Goal: Download file/media

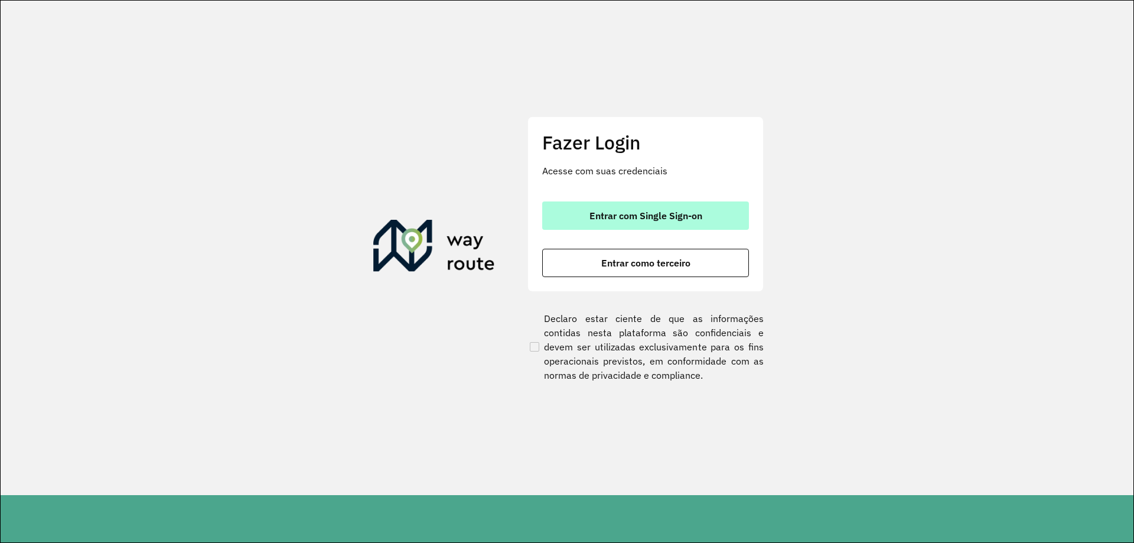
click at [631, 204] on button "Entrar com Single Sign-on" at bounding box center [645, 215] width 207 height 28
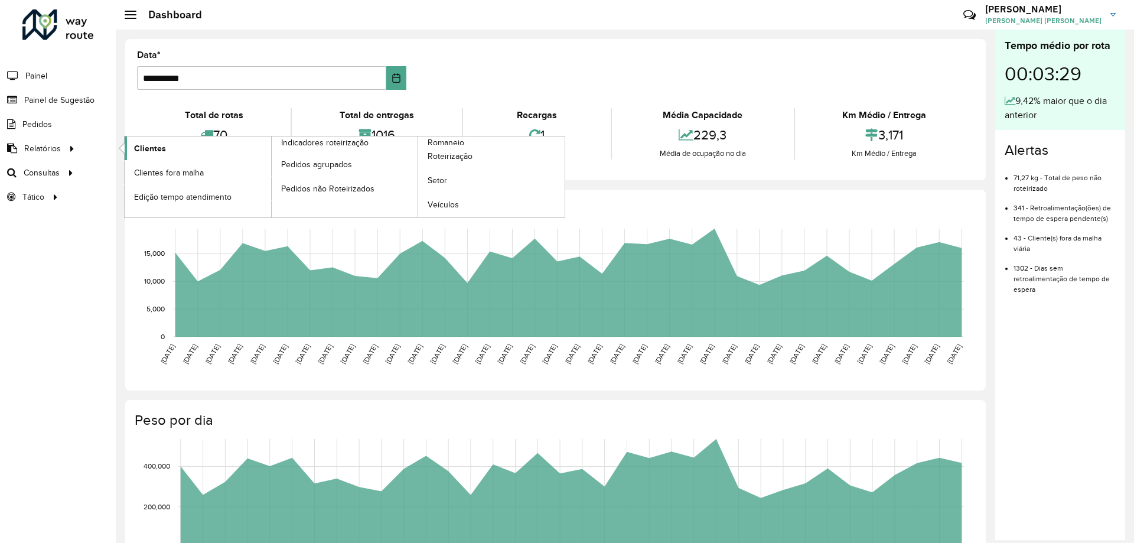
click at [190, 145] on link "Clientes" at bounding box center [198, 148] width 147 height 24
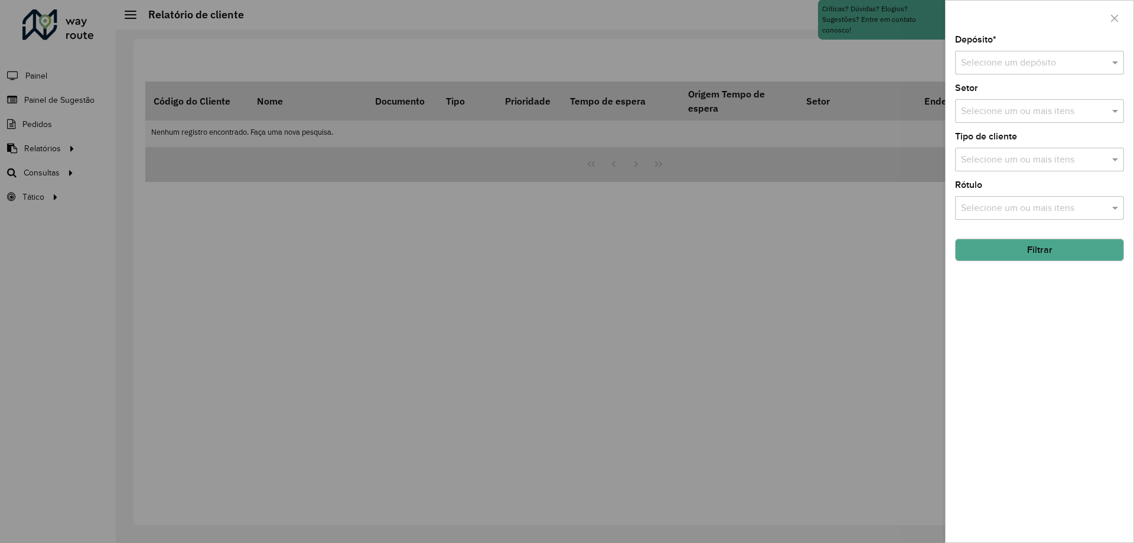
click at [987, 79] on div "Depósito * Selecione um depósito Setor Selecione um ou mais itens Tipo de clien…" at bounding box center [1040, 288] width 188 height 507
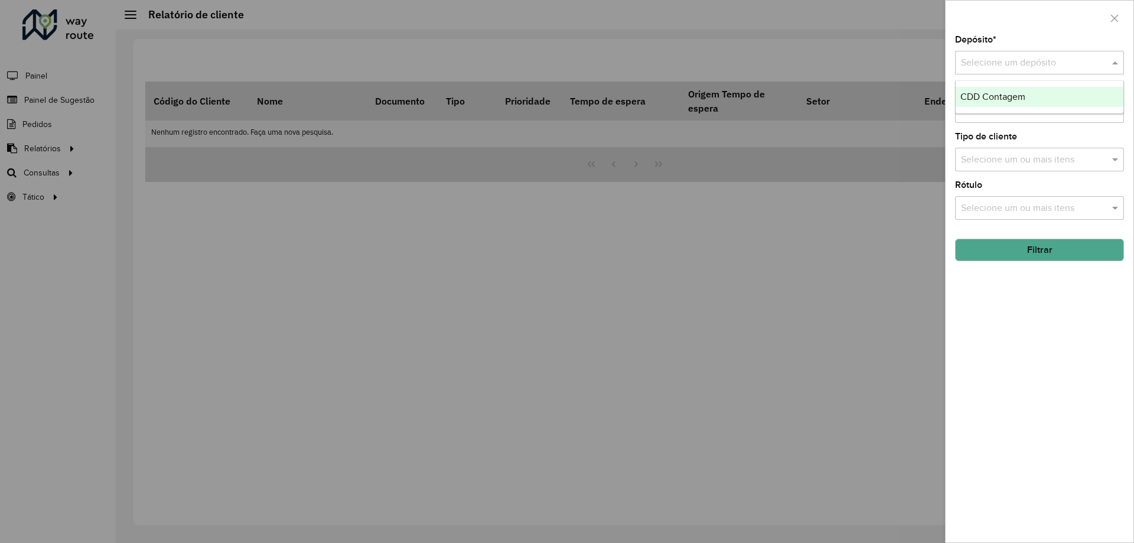
click at [993, 72] on div "Selecione um depósito" at bounding box center [1039, 63] width 169 height 24
click at [1001, 96] on span "CDD Contagem" at bounding box center [993, 97] width 65 height 10
click at [1062, 254] on button "Filtrar" at bounding box center [1039, 250] width 169 height 22
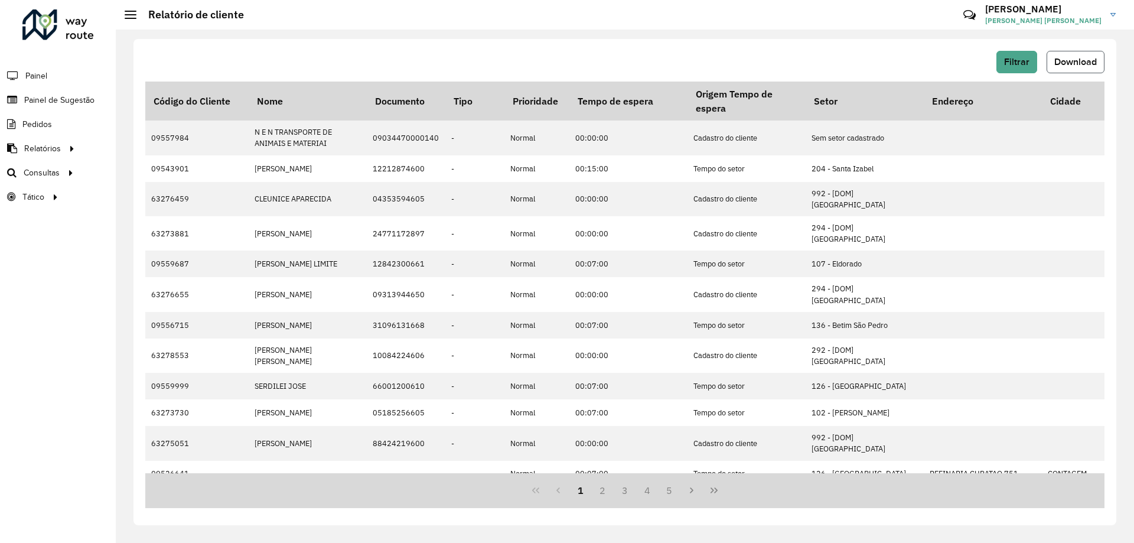
click at [1078, 60] on span "Download" at bounding box center [1076, 62] width 43 height 10
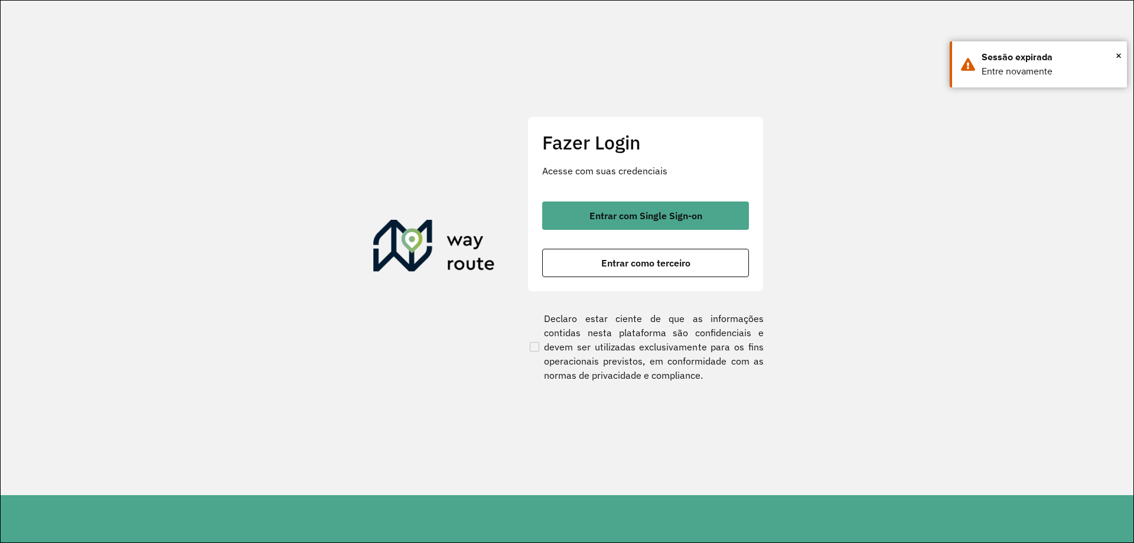
click at [673, 229] on button "Entrar com Single Sign-on" at bounding box center [645, 215] width 207 height 28
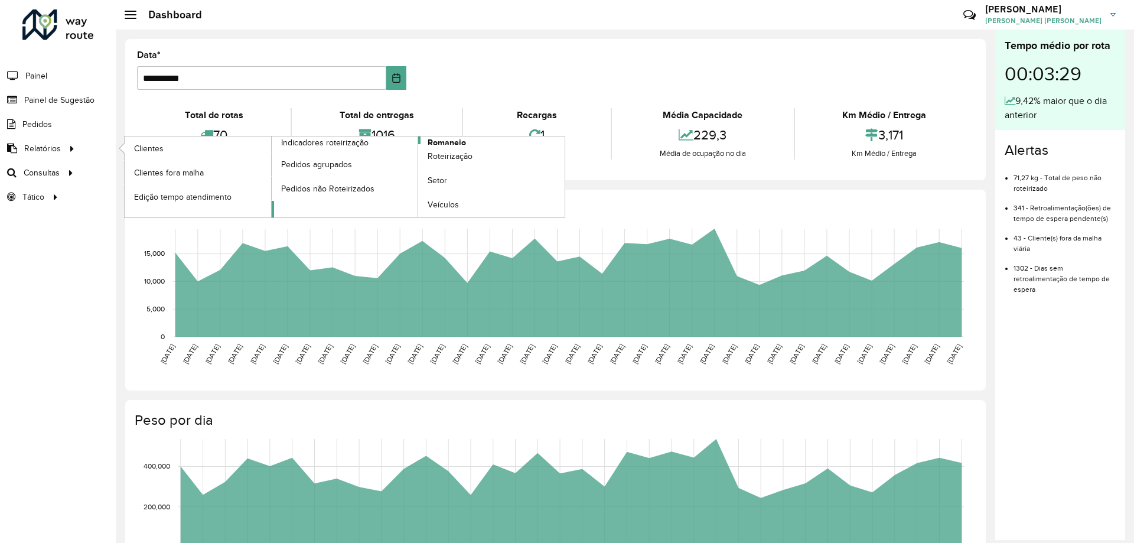
click at [445, 142] on span "Romaneio" at bounding box center [447, 142] width 38 height 12
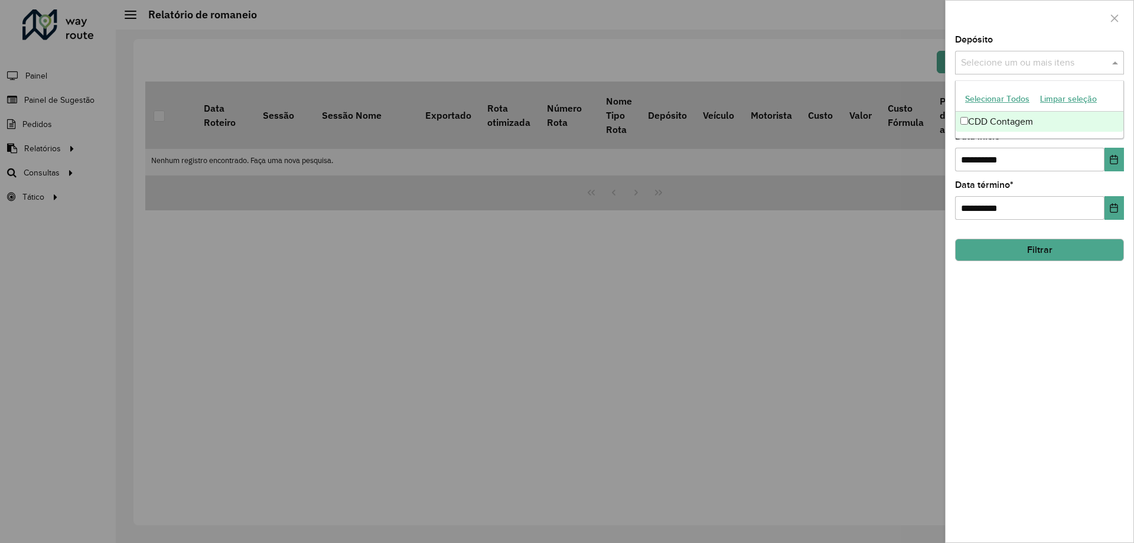
click at [1000, 52] on div "Selecione um ou mais itens" at bounding box center [1039, 63] width 169 height 24
drag, startPoint x: 986, startPoint y: 116, endPoint x: 992, endPoint y: 126, distance: 11.7
click at [987, 116] on div "CDD Contagem" at bounding box center [1040, 122] width 168 height 20
click at [1033, 318] on div "**********" at bounding box center [1040, 288] width 188 height 507
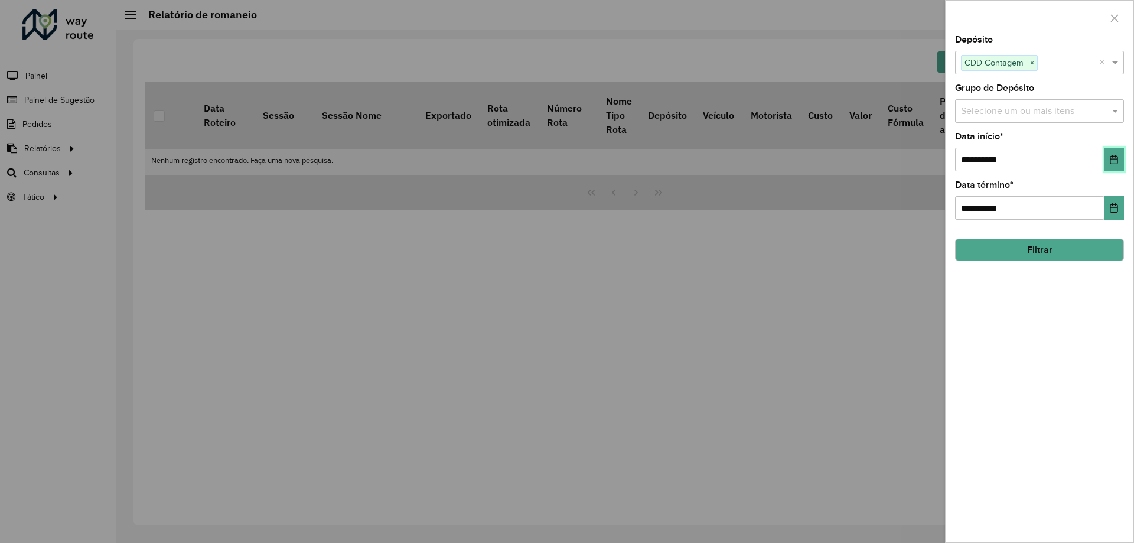
click at [1109, 164] on button "Choose Date" at bounding box center [1114, 160] width 19 height 24
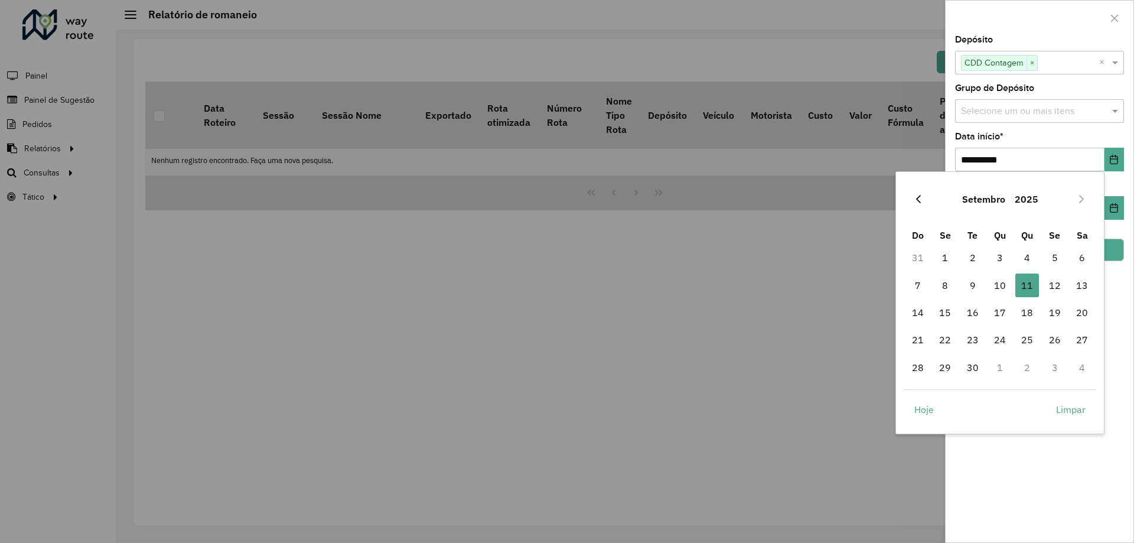
click at [921, 200] on icon "Previous Month" at bounding box center [918, 198] width 9 height 9
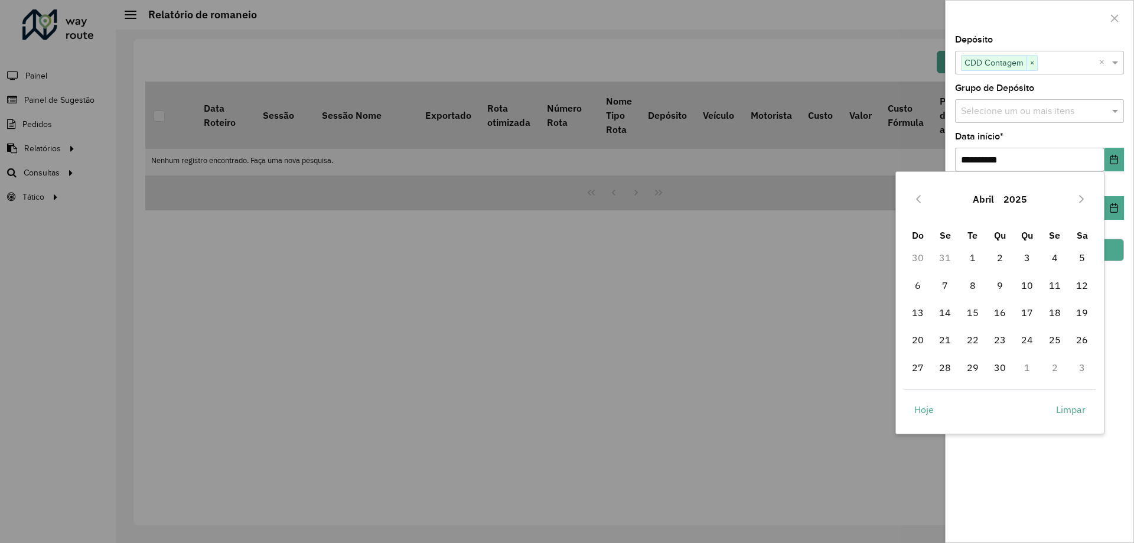
click at [921, 200] on icon "Previous Month" at bounding box center [918, 198] width 9 height 9
click at [1004, 260] on span "1" at bounding box center [1000, 258] width 24 height 24
type input "**********"
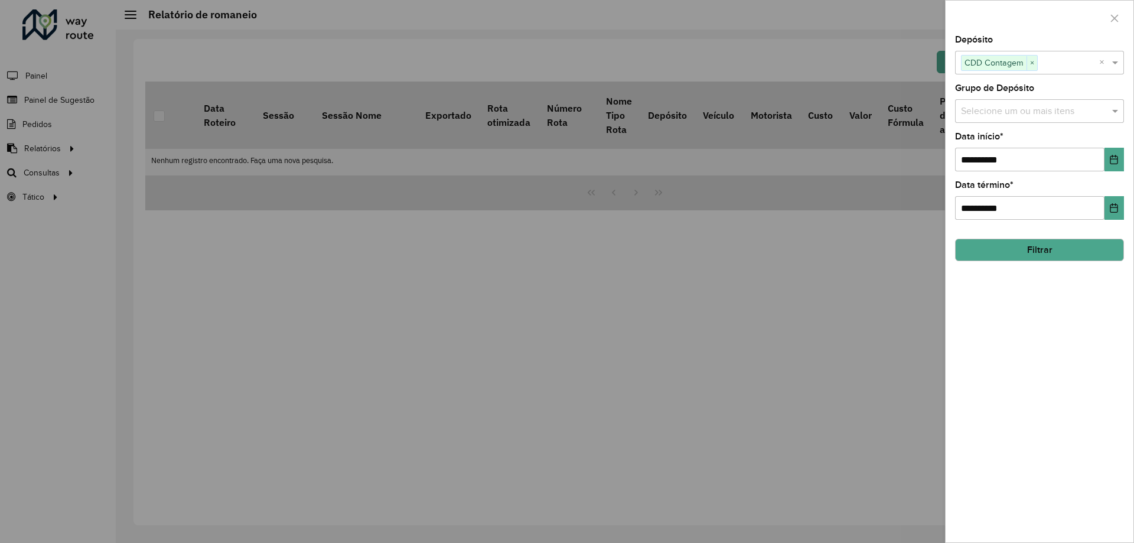
click at [1046, 253] on button "Filtrar" at bounding box center [1039, 250] width 169 height 22
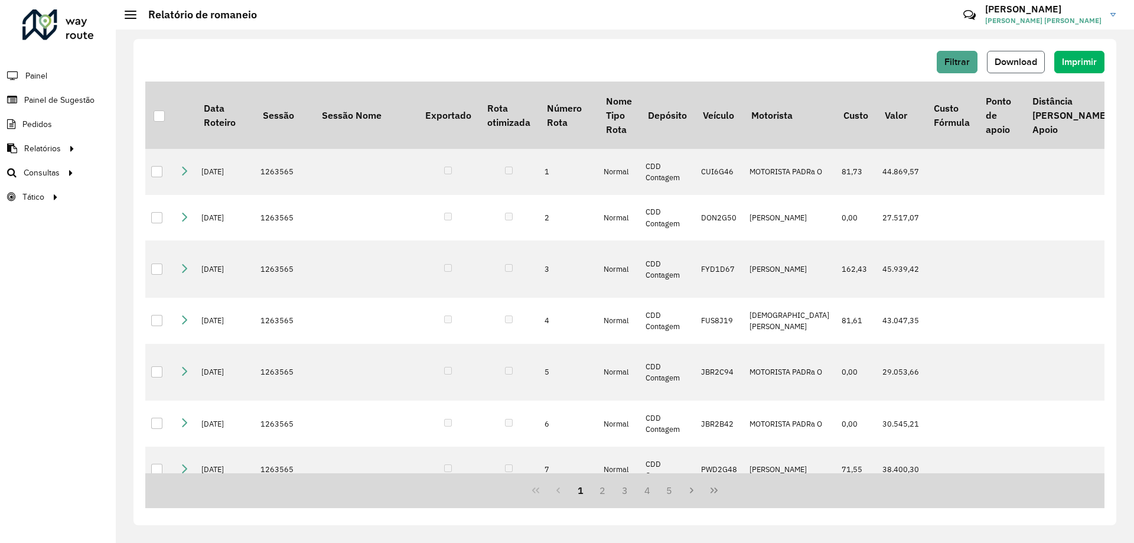
click at [1011, 63] on span "Download" at bounding box center [1016, 62] width 43 height 10
click at [812, 67] on div "Filtrar Download Imprimir" at bounding box center [624, 62] width 959 height 22
click at [161, 115] on div at bounding box center [159, 115] width 11 height 11
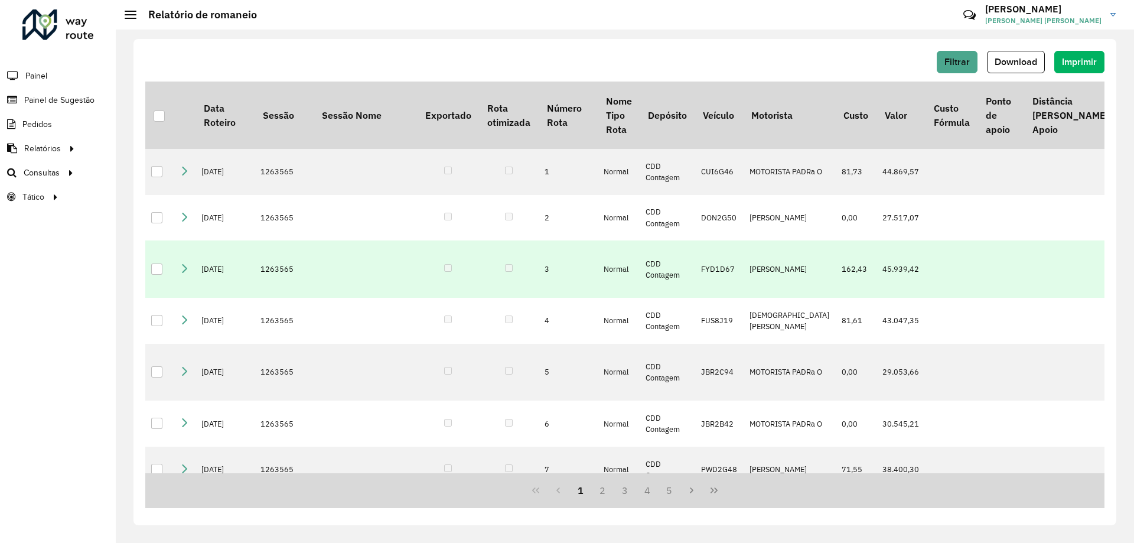
click at [291, 279] on td "1263565" at bounding box center [284, 268] width 59 height 57
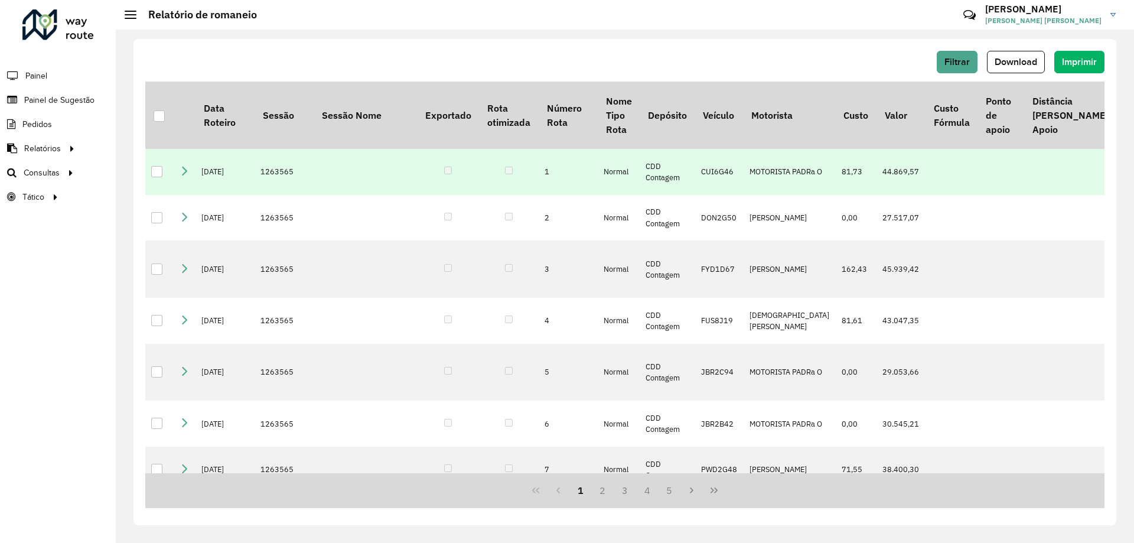
click at [187, 174] on icon at bounding box center [184, 170] width 9 height 9
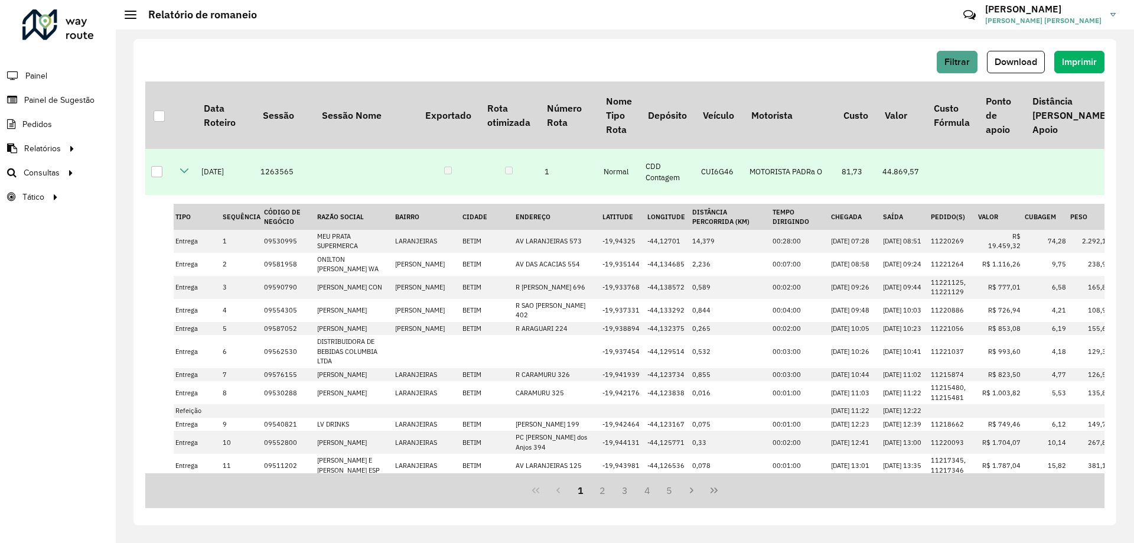
click at [185, 174] on icon at bounding box center [184, 170] width 9 height 9
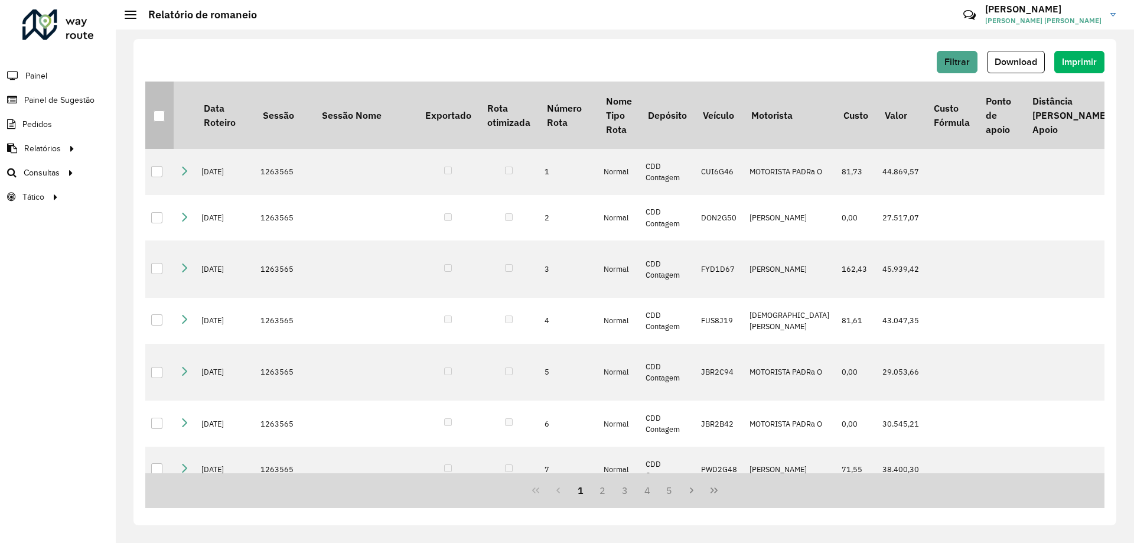
click at [152, 110] on th at bounding box center [159, 115] width 28 height 67
click at [162, 117] on div at bounding box center [159, 115] width 11 height 11
click at [1030, 63] on span "Download" at bounding box center [1016, 62] width 43 height 10
click at [948, 70] on button "Filtrar" at bounding box center [957, 62] width 41 height 22
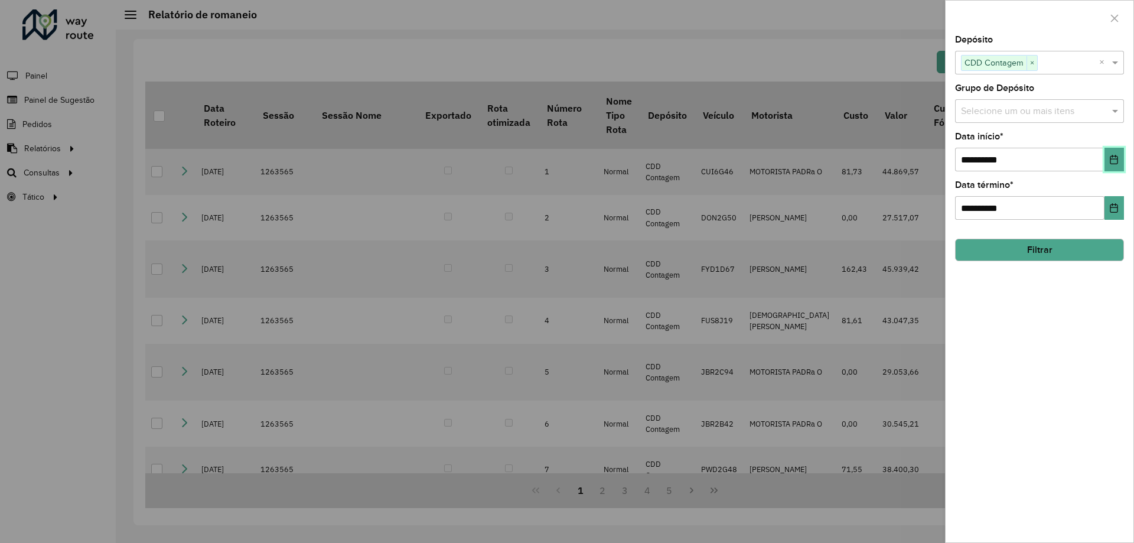
click at [1112, 154] on button "Choose Date" at bounding box center [1114, 160] width 19 height 24
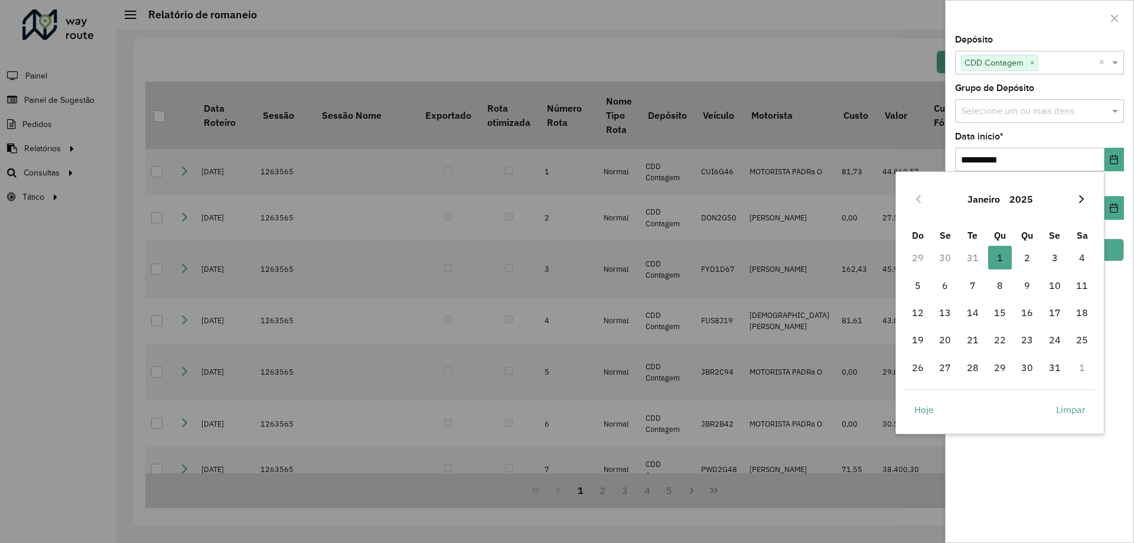
click at [1078, 203] on icon "Next Month" at bounding box center [1081, 198] width 9 height 9
click at [1081, 255] on span "1" at bounding box center [1082, 258] width 24 height 24
type input "**********"
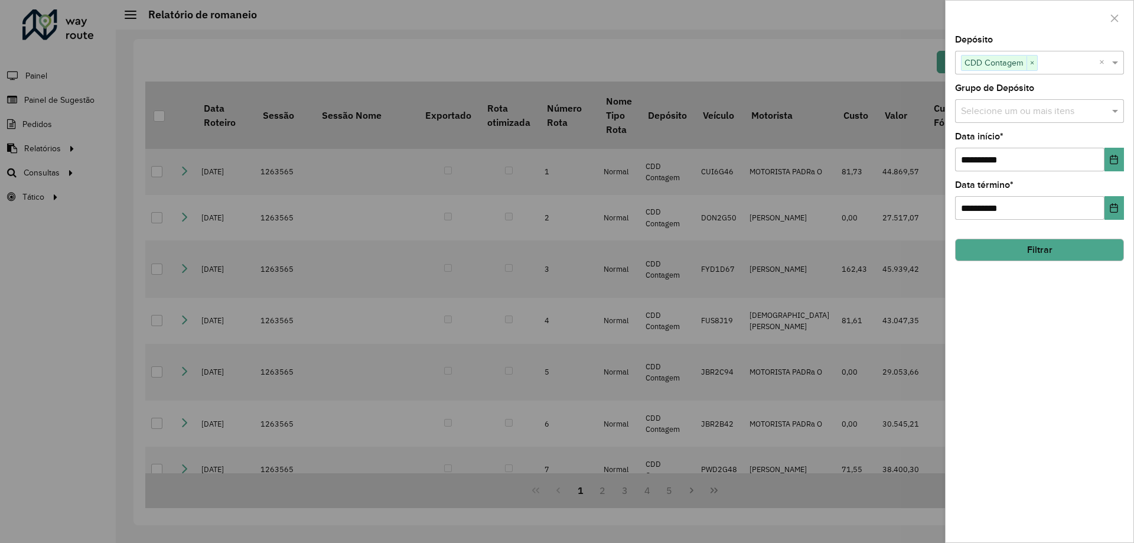
click at [1069, 254] on button "Filtrar" at bounding box center [1039, 250] width 169 height 22
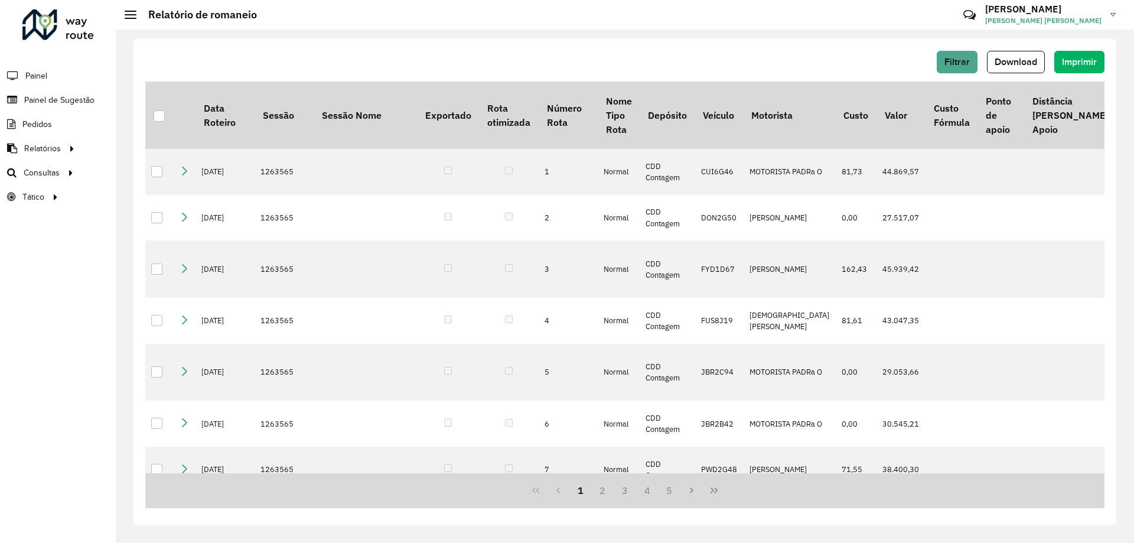
click at [888, 29] on hb-header "Relatório de romaneio Críticas? Dúvidas? Elogios? Sugestões? Entre em contato c…" at bounding box center [625, 15] width 1019 height 30
click at [1008, 65] on span "Download" at bounding box center [1016, 62] width 43 height 10
click at [1072, 65] on span "Imprimir" at bounding box center [1079, 62] width 35 height 10
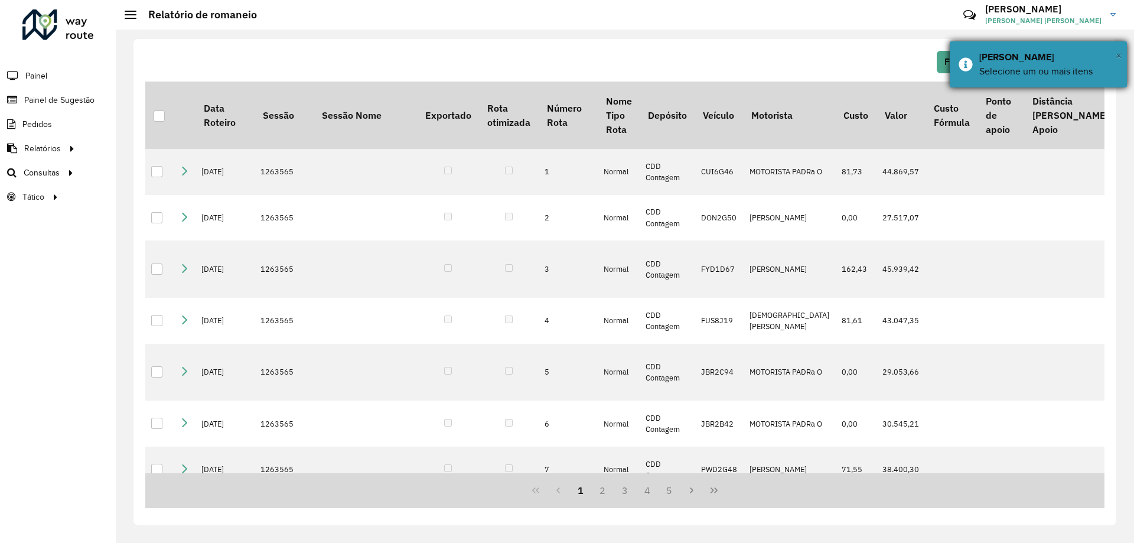
click at [1121, 54] on span "×" at bounding box center [1119, 55] width 6 height 13
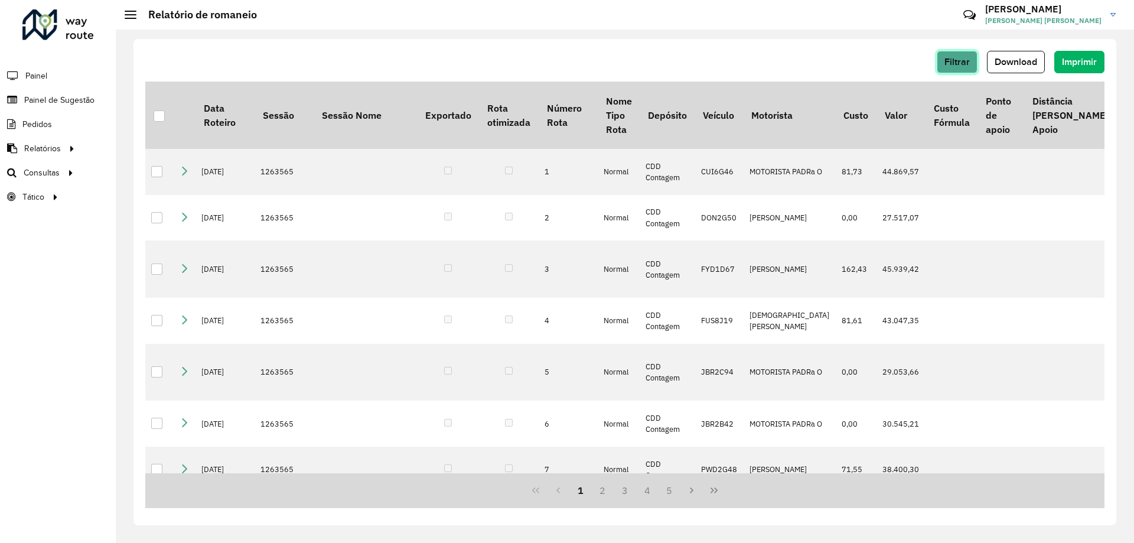
click at [970, 66] on button "Filtrar" at bounding box center [957, 62] width 41 height 22
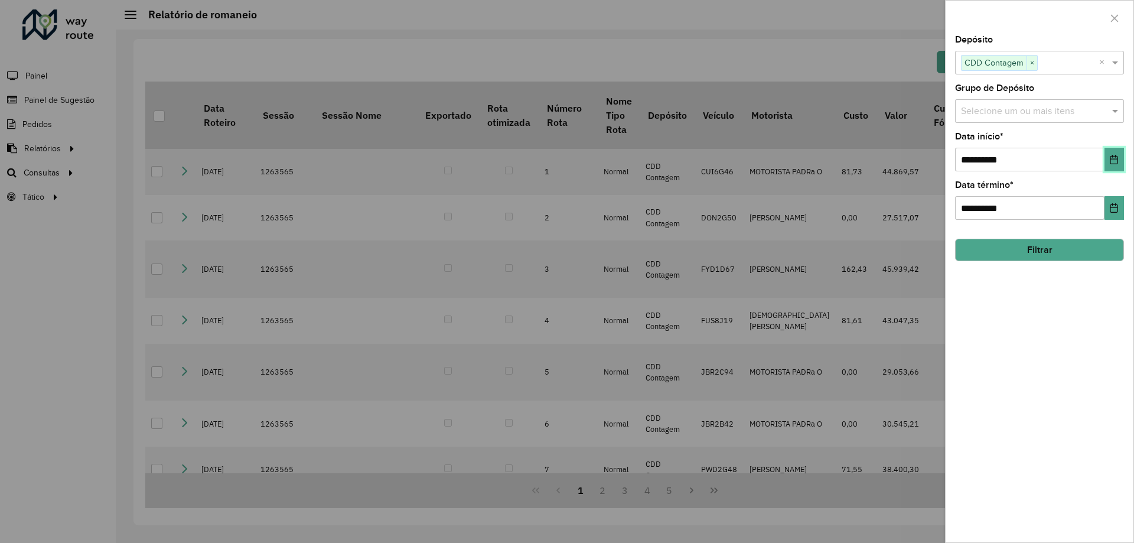
click at [1107, 163] on button "Choose Date" at bounding box center [1114, 160] width 19 height 24
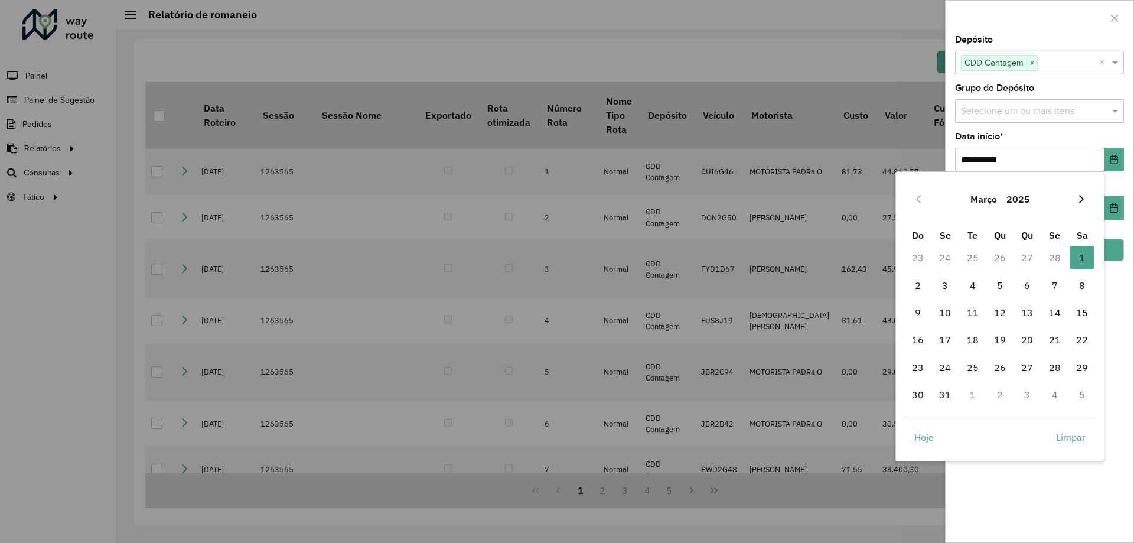
click at [1085, 202] on icon "Next Month" at bounding box center [1081, 198] width 9 height 9
click at [923, 259] on span "1" at bounding box center [918, 258] width 24 height 24
type input "**********"
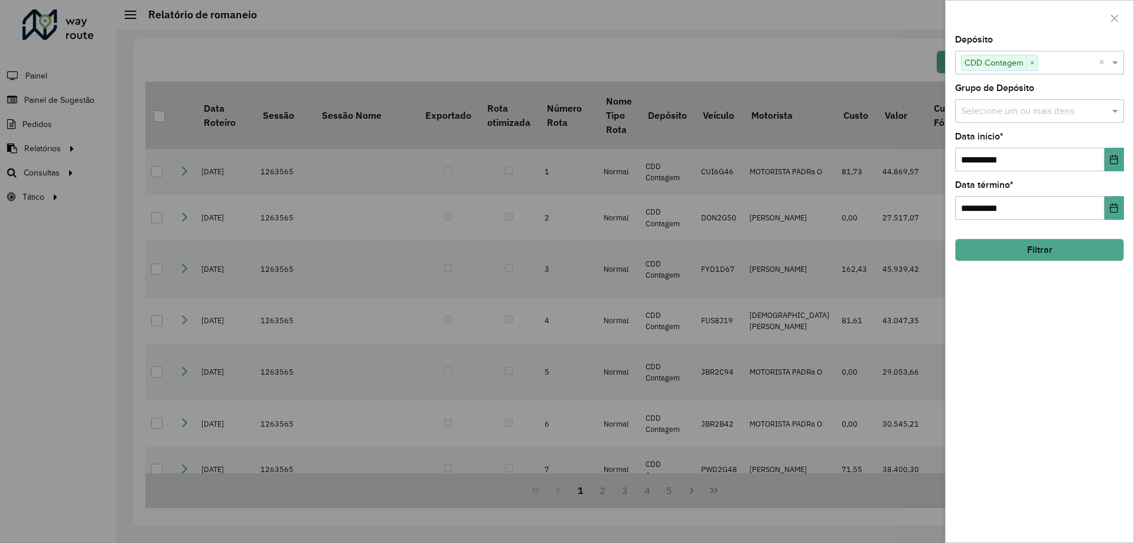
click at [1063, 317] on div "**********" at bounding box center [1040, 288] width 188 height 507
click at [1049, 252] on button "Filtrar" at bounding box center [1039, 250] width 169 height 22
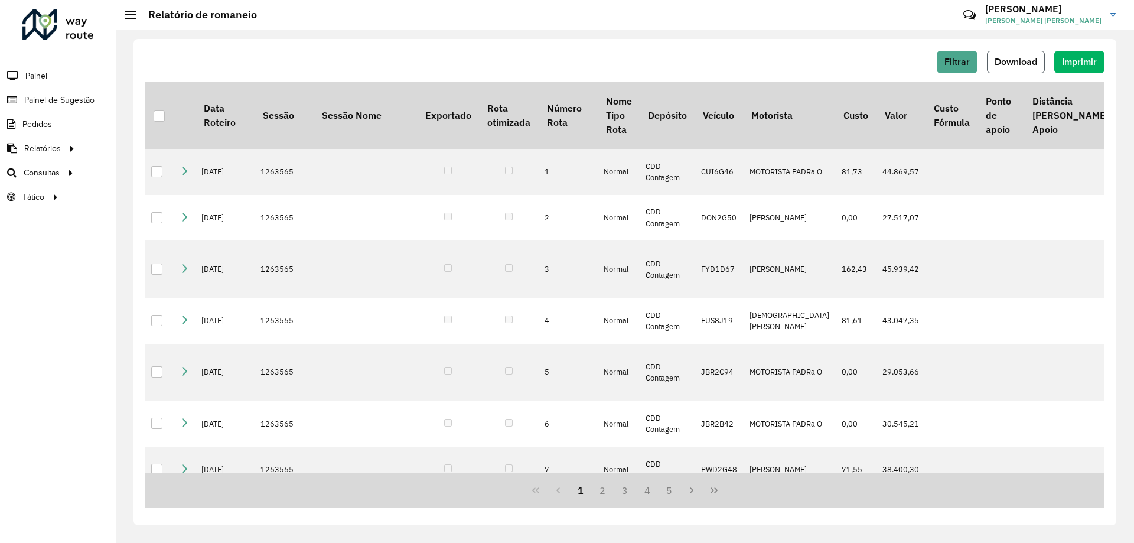
click at [1026, 56] on button "Download" at bounding box center [1016, 62] width 58 height 22
click at [1012, 66] on span "Download" at bounding box center [1016, 62] width 43 height 10
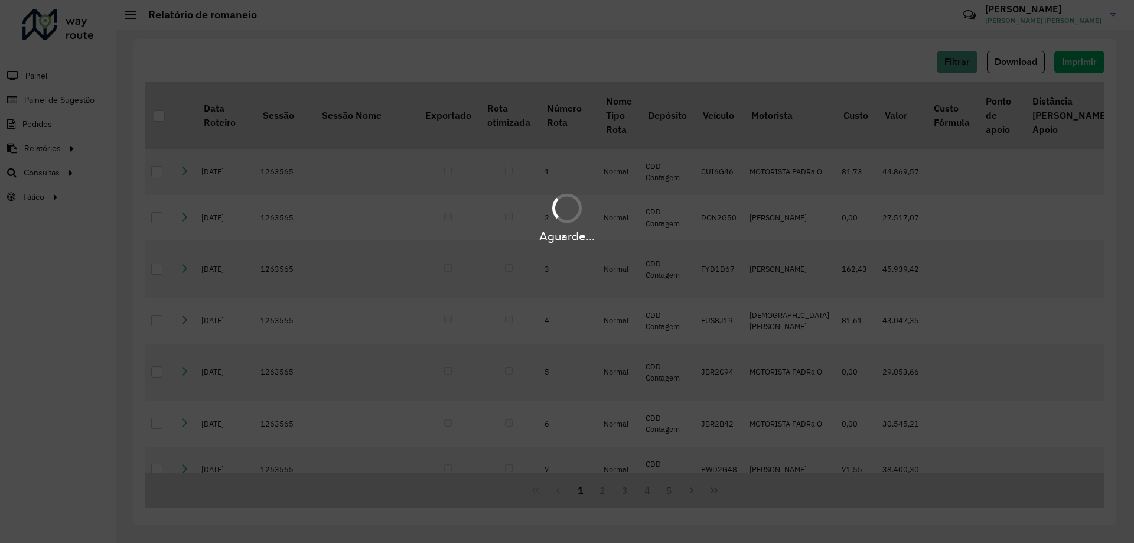
click at [756, 186] on div "Aguarde..." at bounding box center [567, 271] width 1134 height 543
drag, startPoint x: 808, startPoint y: 229, endPoint x: 570, endPoint y: 251, distance: 238.5
click at [788, 236] on div "Aguarde..." at bounding box center [567, 236] width 1134 height 18
click at [570, 251] on div "Aguarde..." at bounding box center [567, 271] width 1134 height 543
